Goal: Contribute content

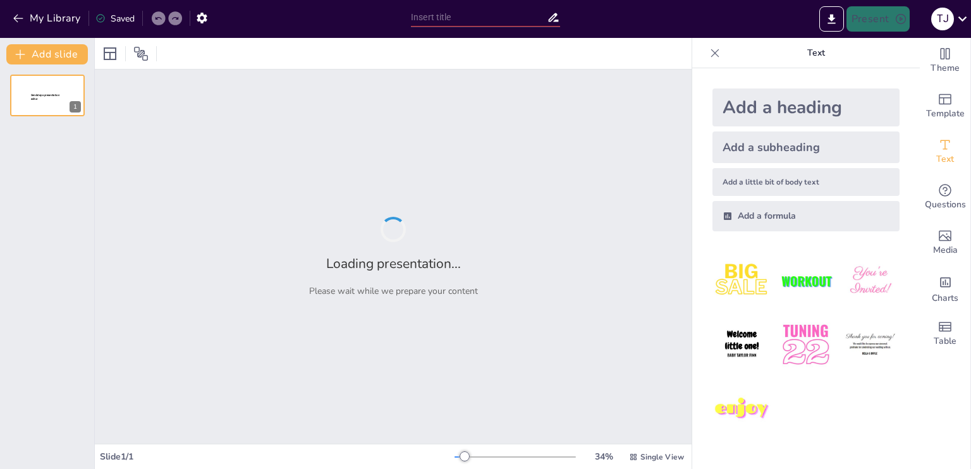
type input "Optimización de la Experiencia de Compra en Flor Express a través de Tecnología"
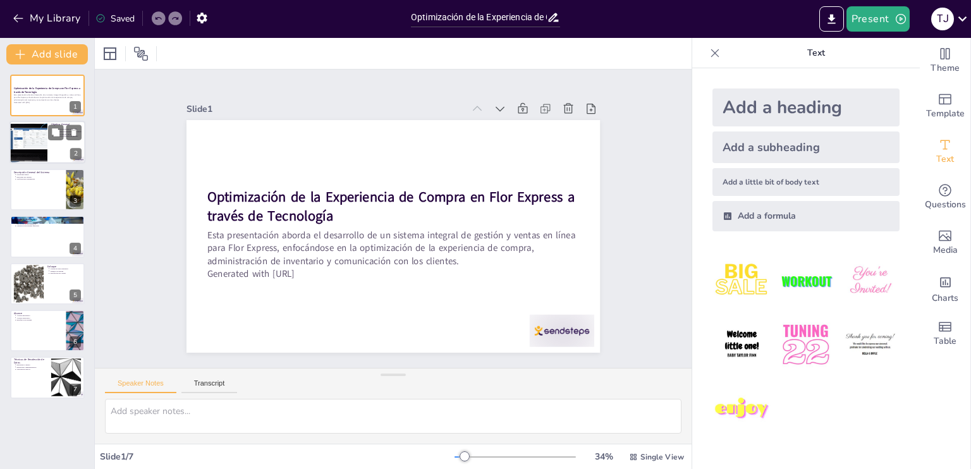
click at [47, 135] on div at bounding box center [29, 142] width 120 height 43
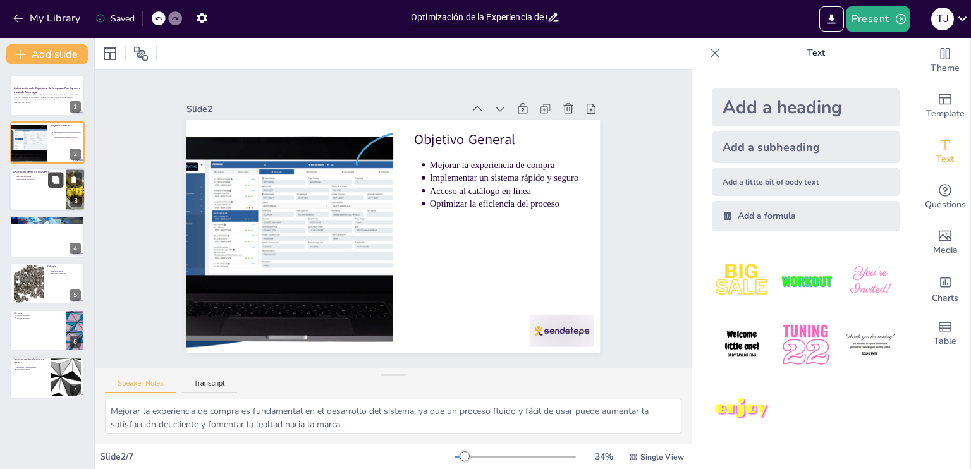
click at [51, 187] on button at bounding box center [55, 179] width 15 height 15
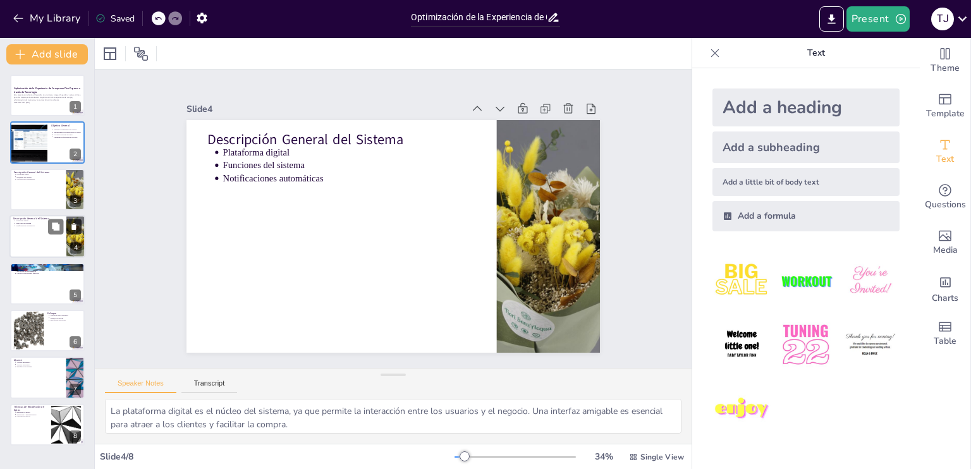
click at [73, 226] on icon at bounding box center [73, 226] width 5 height 7
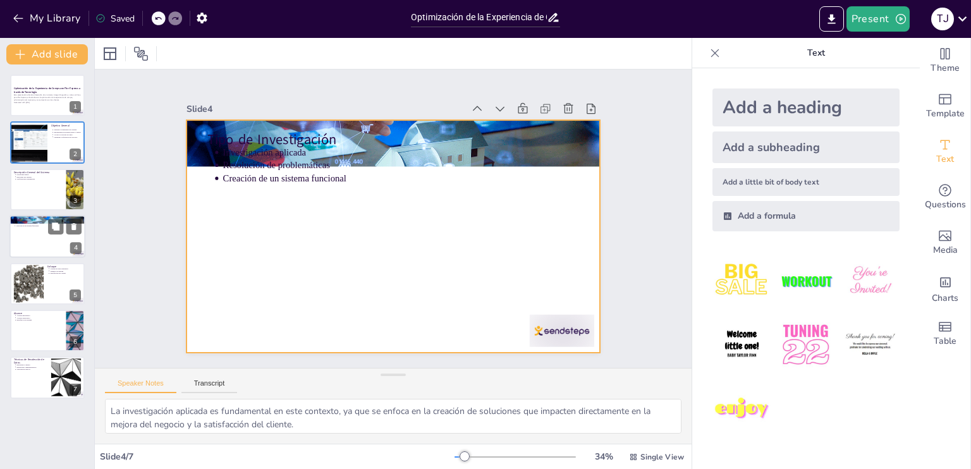
click at [30, 240] on div at bounding box center [47, 236] width 76 height 43
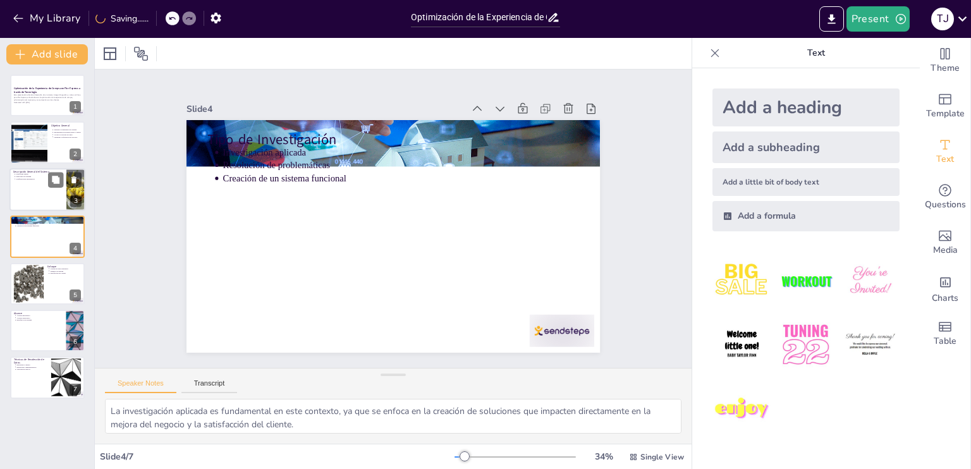
click at [38, 181] on div at bounding box center [47, 189] width 76 height 43
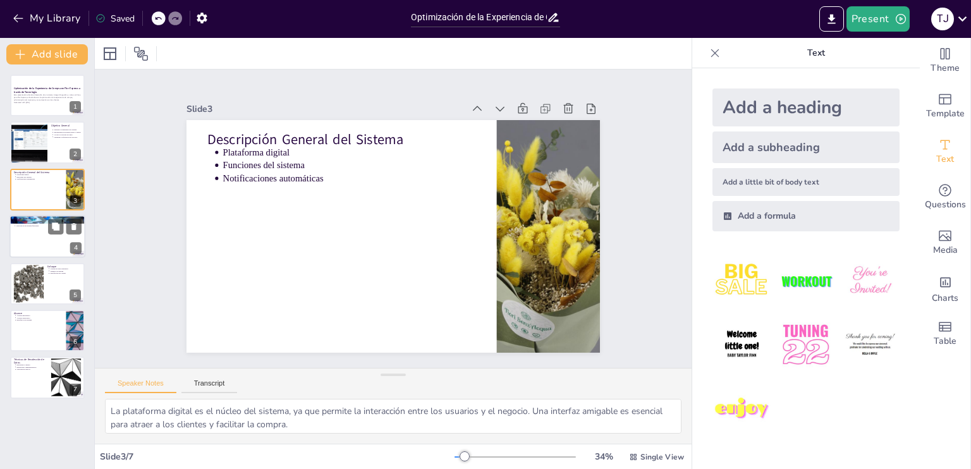
click at [39, 231] on div at bounding box center [47, 236] width 76 height 43
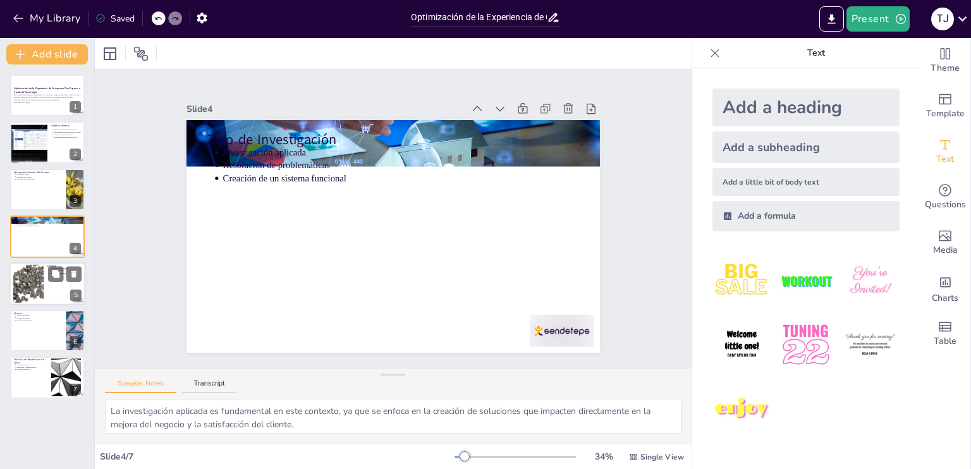
click at [41, 280] on div at bounding box center [28, 283] width 39 height 39
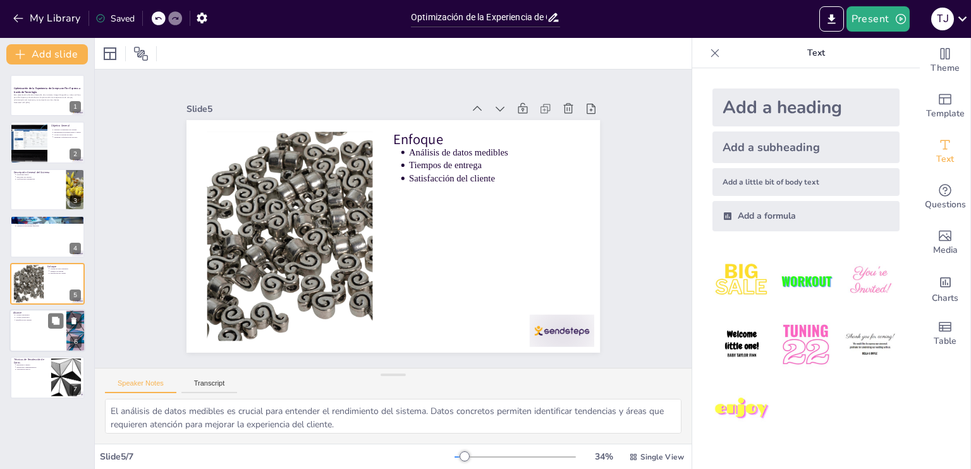
click at [39, 336] on div at bounding box center [47, 330] width 76 height 43
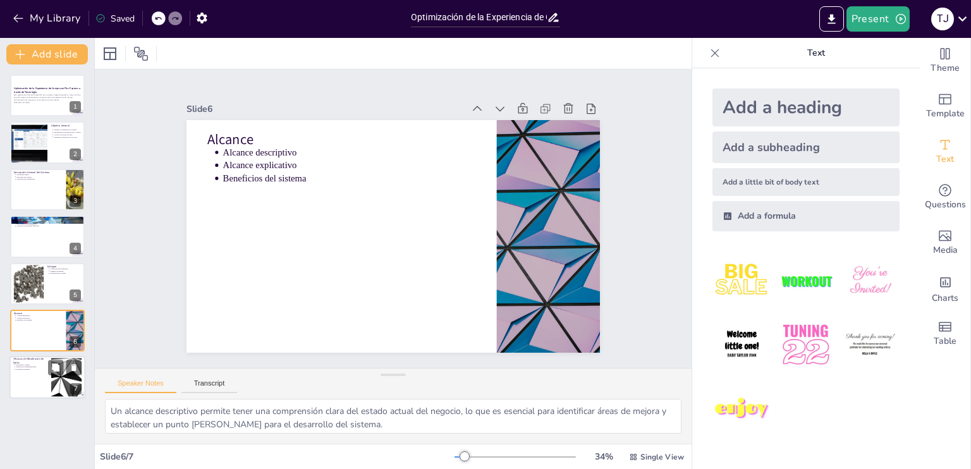
click at [39, 384] on div at bounding box center [47, 378] width 76 height 43
type textarea "Las encuestas a clientes son una herramienta valiosa para recoger opiniones y d…"
